Goal: Task Accomplishment & Management: Manage account settings

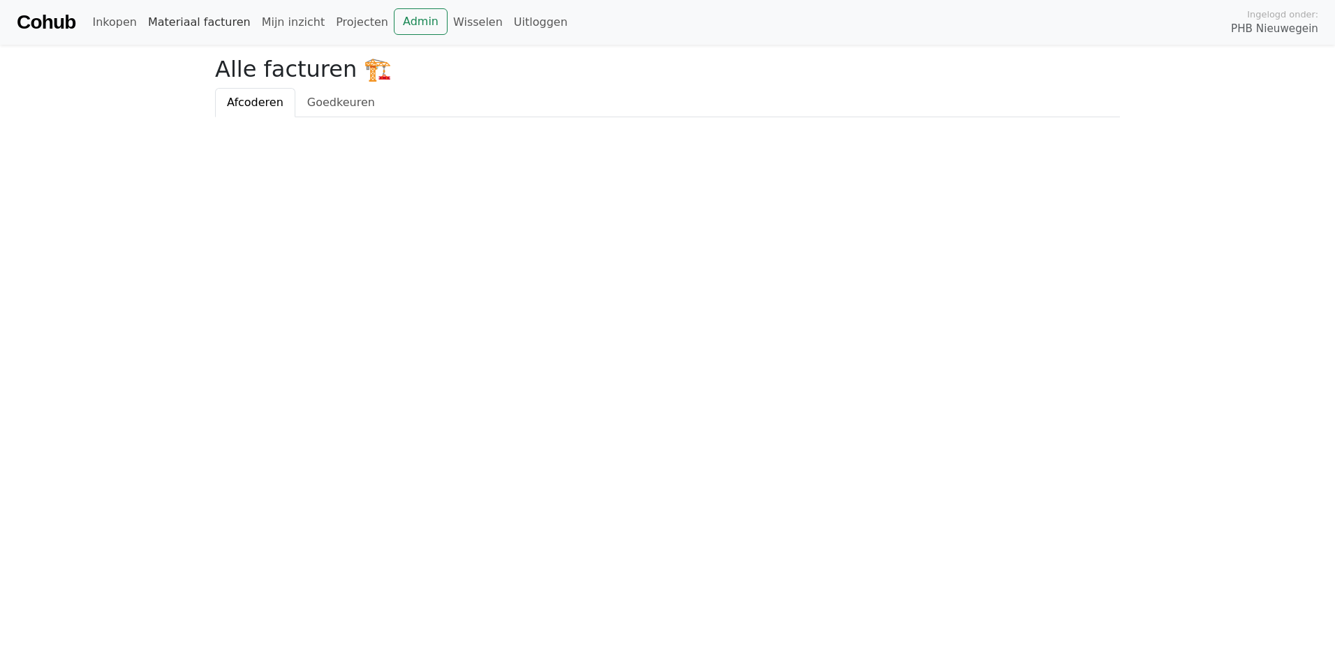
click at [163, 31] on link "Materiaal facturen" at bounding box center [199, 22] width 114 height 28
click at [314, 103] on span "Goedkeuren" at bounding box center [341, 102] width 68 height 13
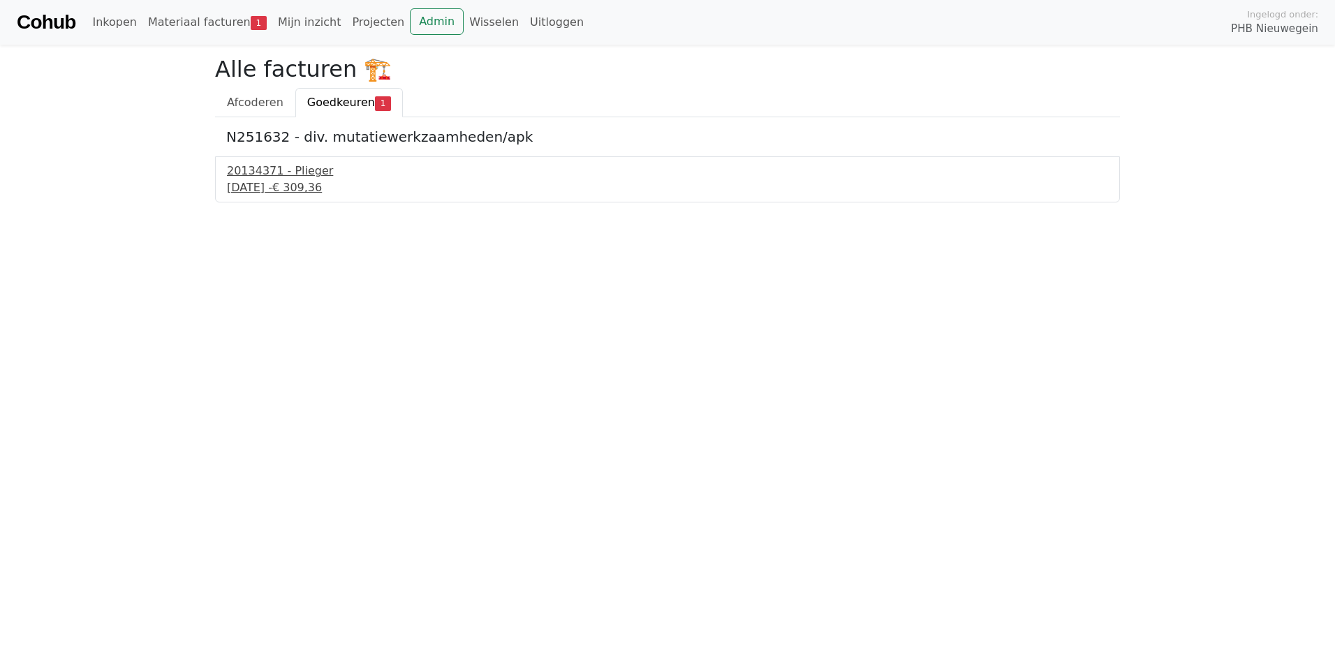
click at [298, 189] on div "[DATE] - € 309,36" at bounding box center [667, 187] width 881 height 17
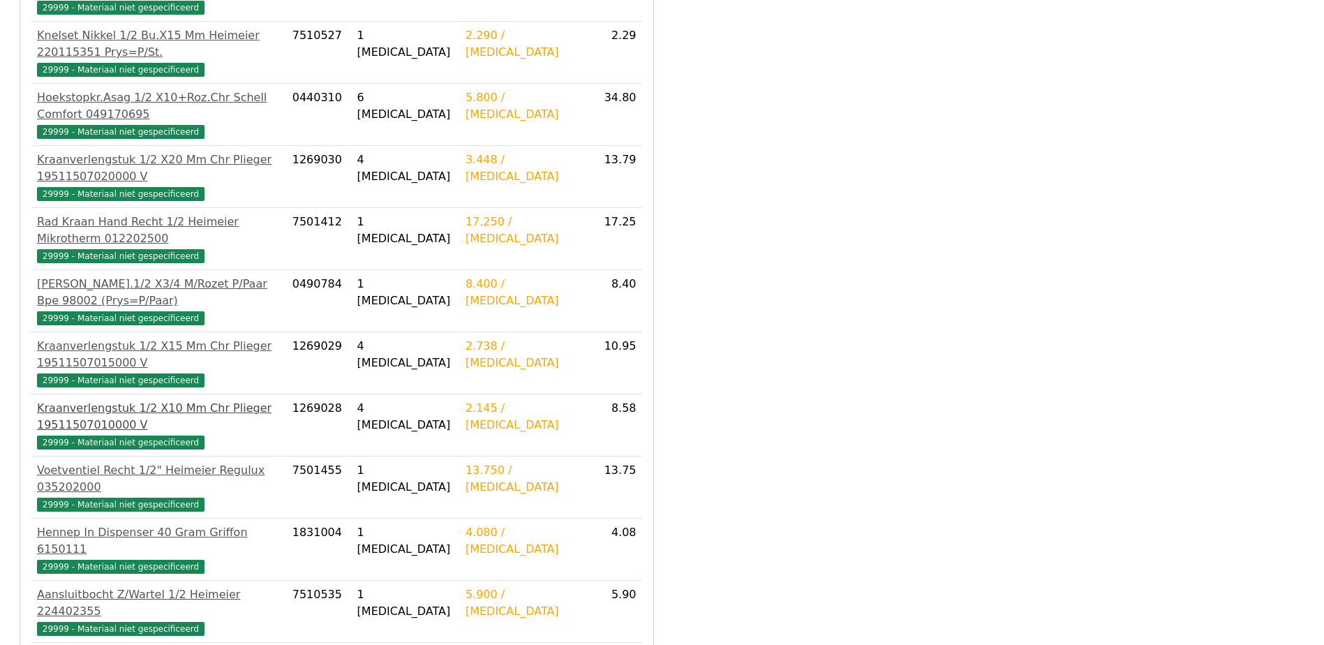
scroll to position [442, 0]
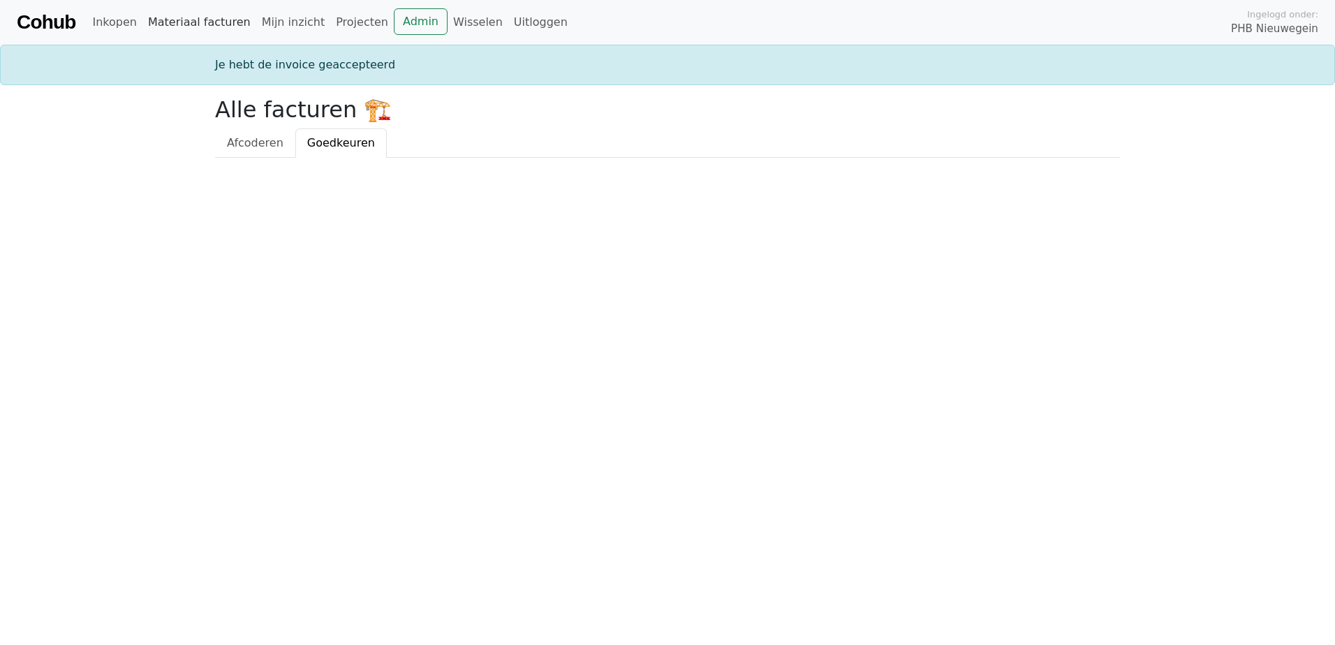
click at [222, 26] on link "Materiaal facturen" at bounding box center [199, 22] width 114 height 28
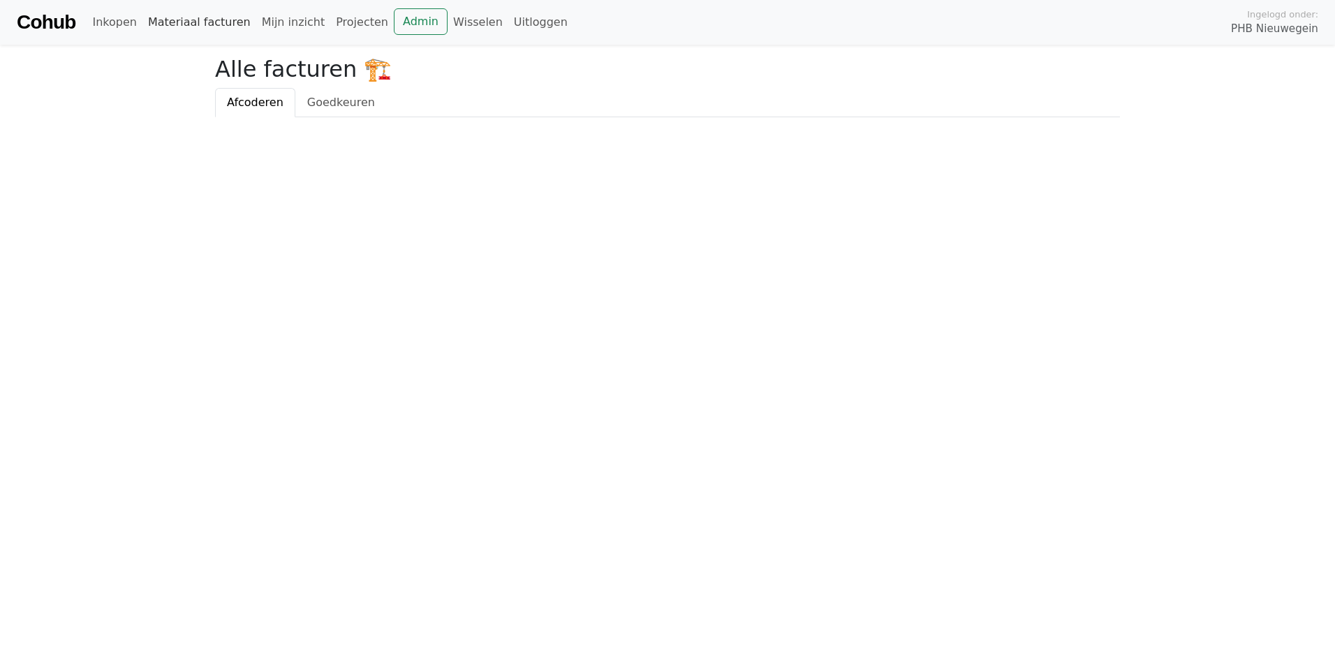
click at [215, 22] on link "Materiaal facturen" at bounding box center [199, 22] width 114 height 28
click at [394, 19] on link "Admin" at bounding box center [421, 21] width 54 height 27
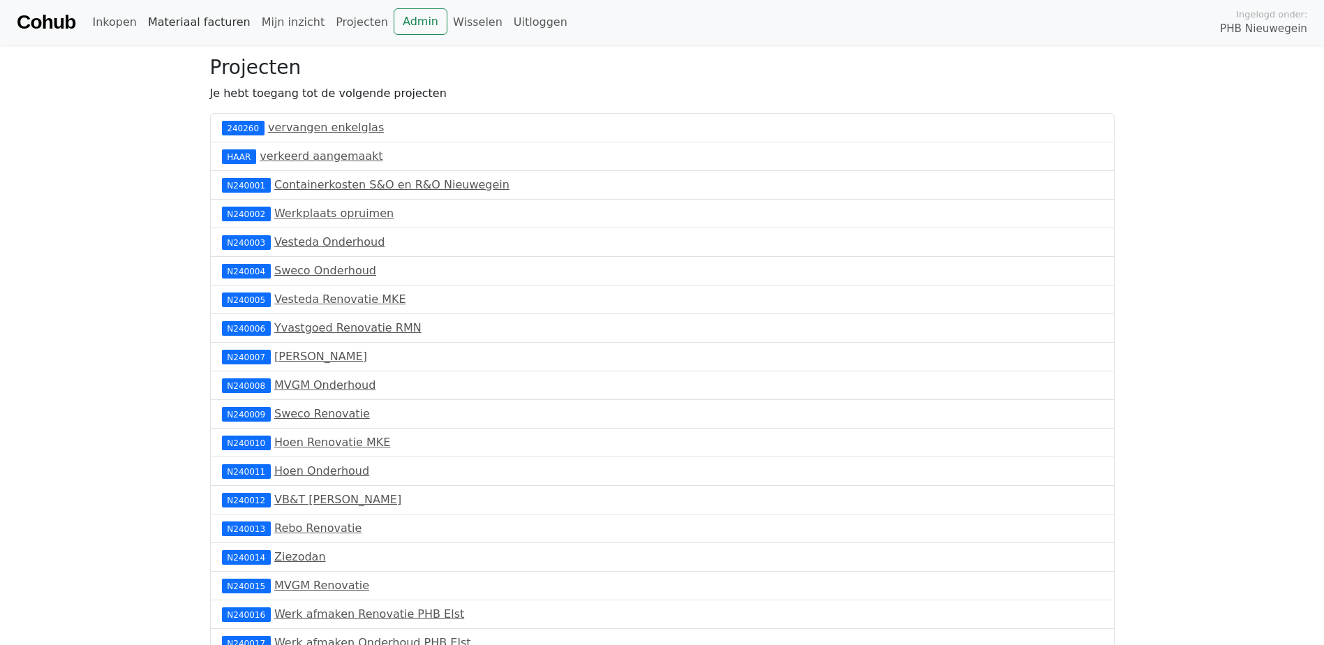
click at [182, 27] on link "Materiaal facturen" at bounding box center [199, 22] width 114 height 28
